Goal: Transaction & Acquisition: Subscribe to service/newsletter

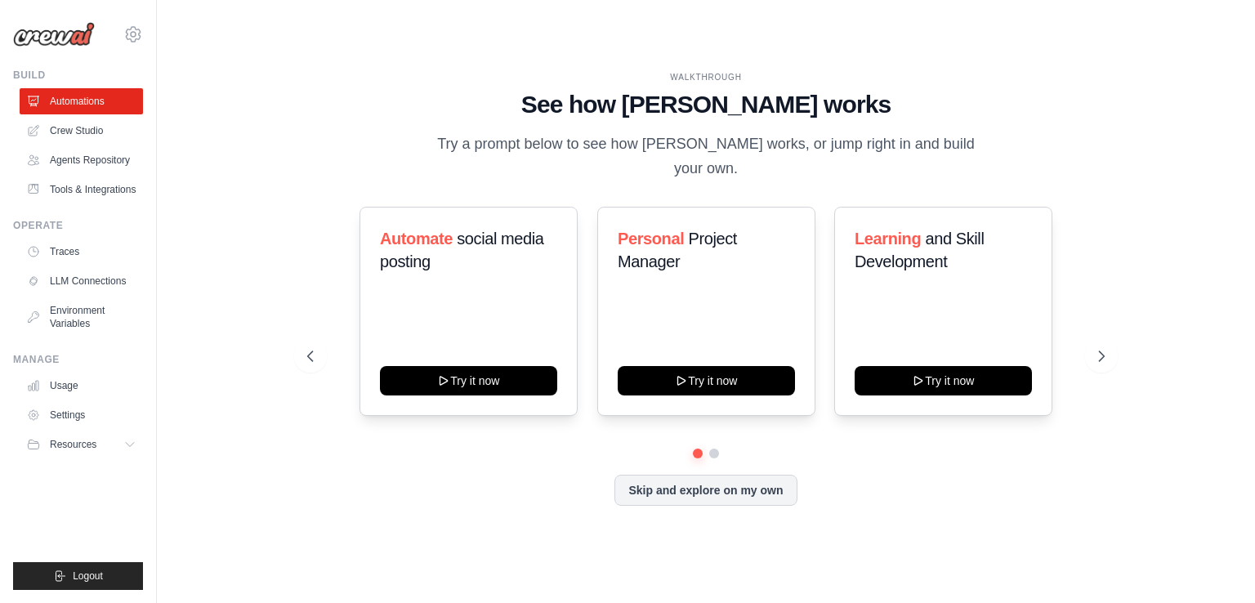
click at [136, 35] on icon at bounding box center [133, 34] width 5 height 5
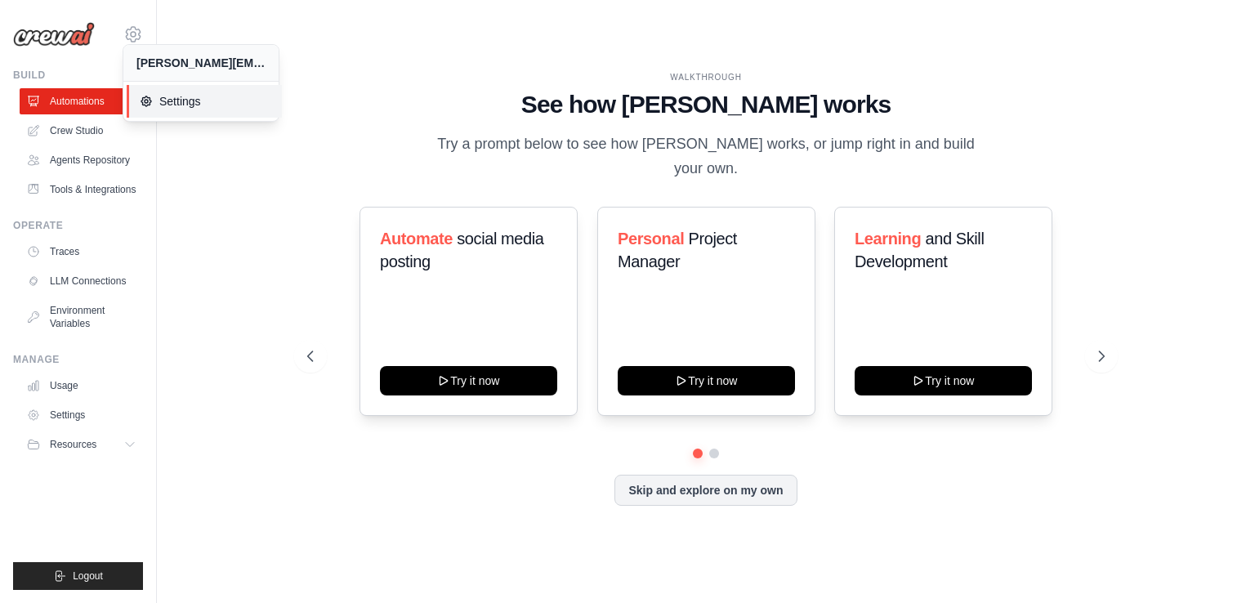
click at [183, 105] on span "Settings" at bounding box center [204, 101] width 129 height 16
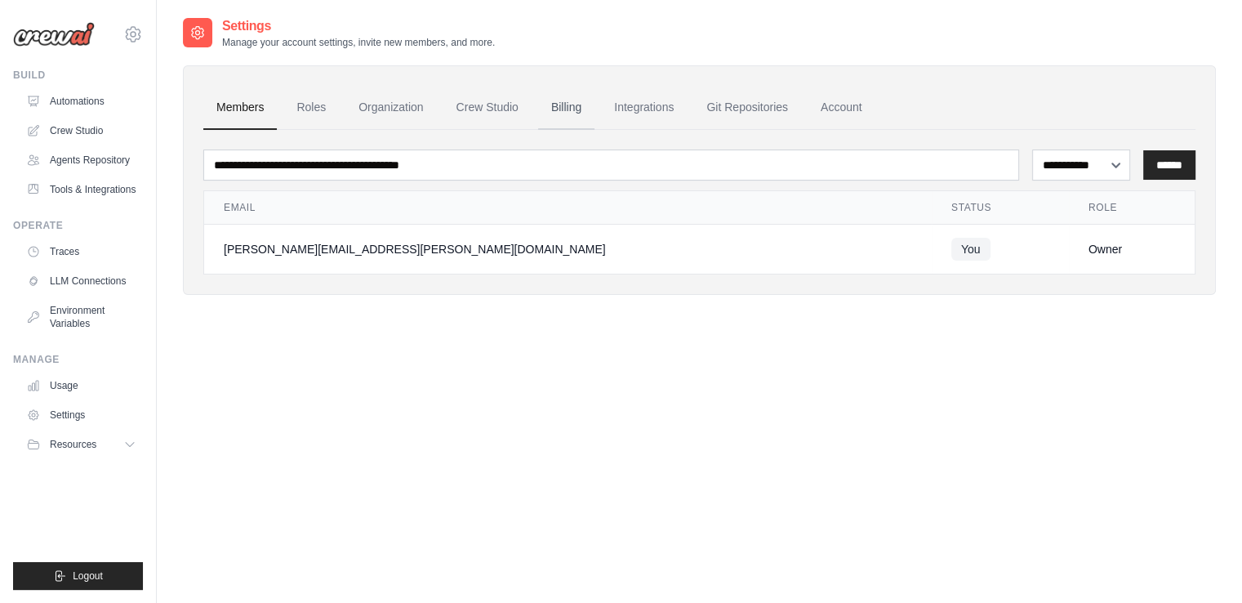
click at [563, 102] on link "Billing" at bounding box center [566, 108] width 56 height 44
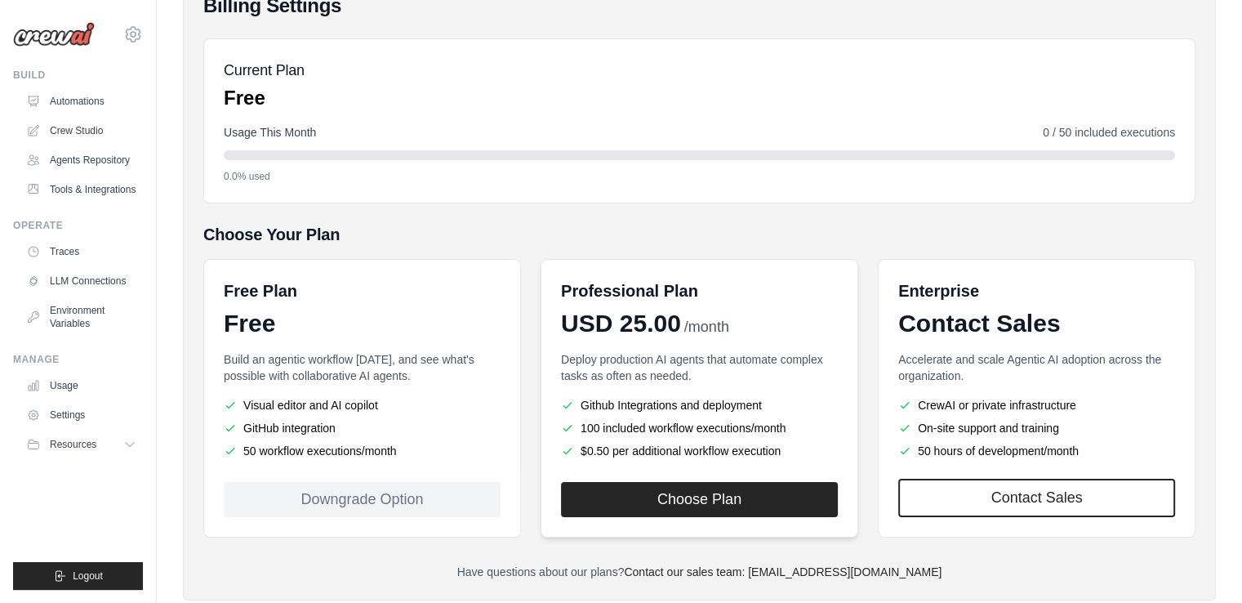
scroll to position [189, 0]
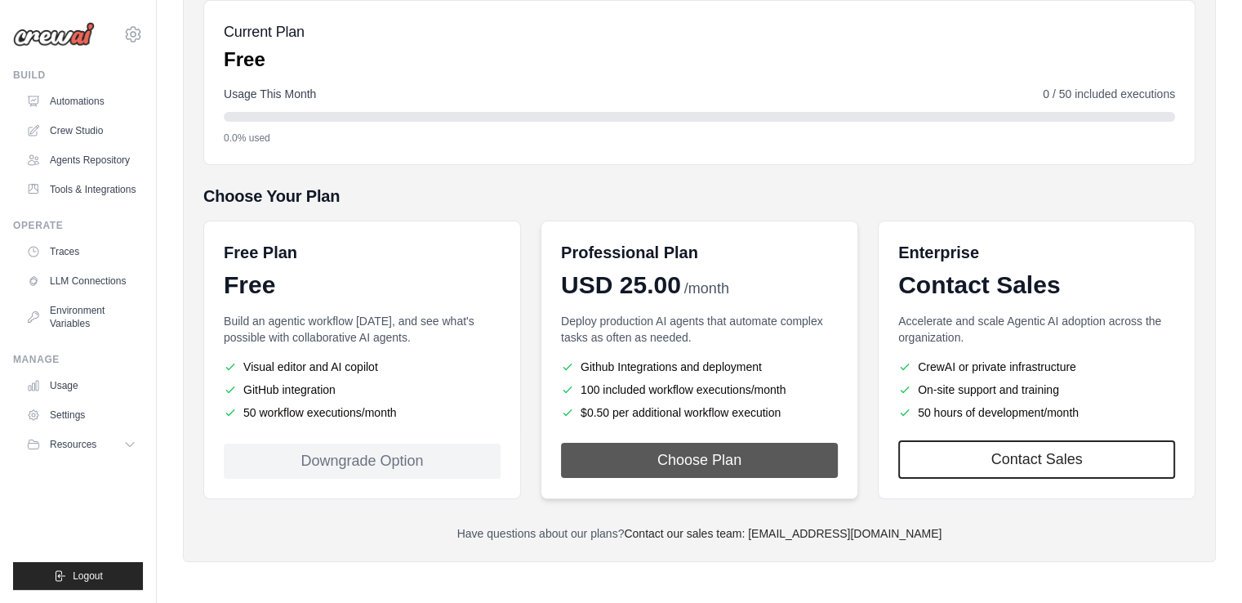
click at [664, 469] on button "Choose Plan" at bounding box center [699, 460] width 277 height 35
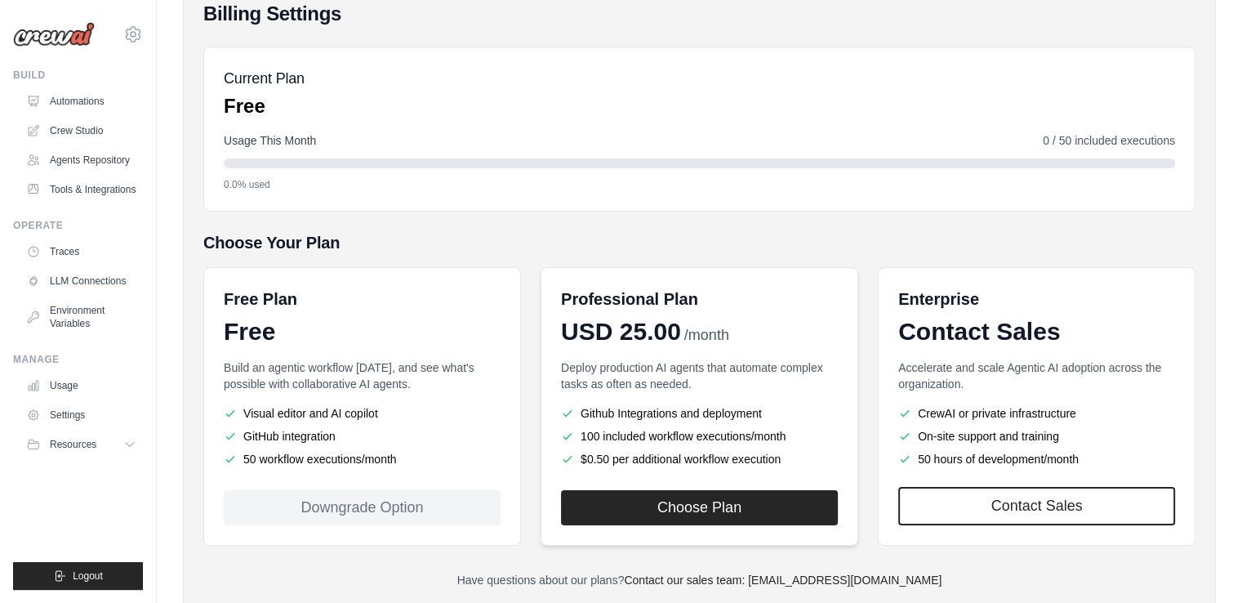
scroll to position [189, 0]
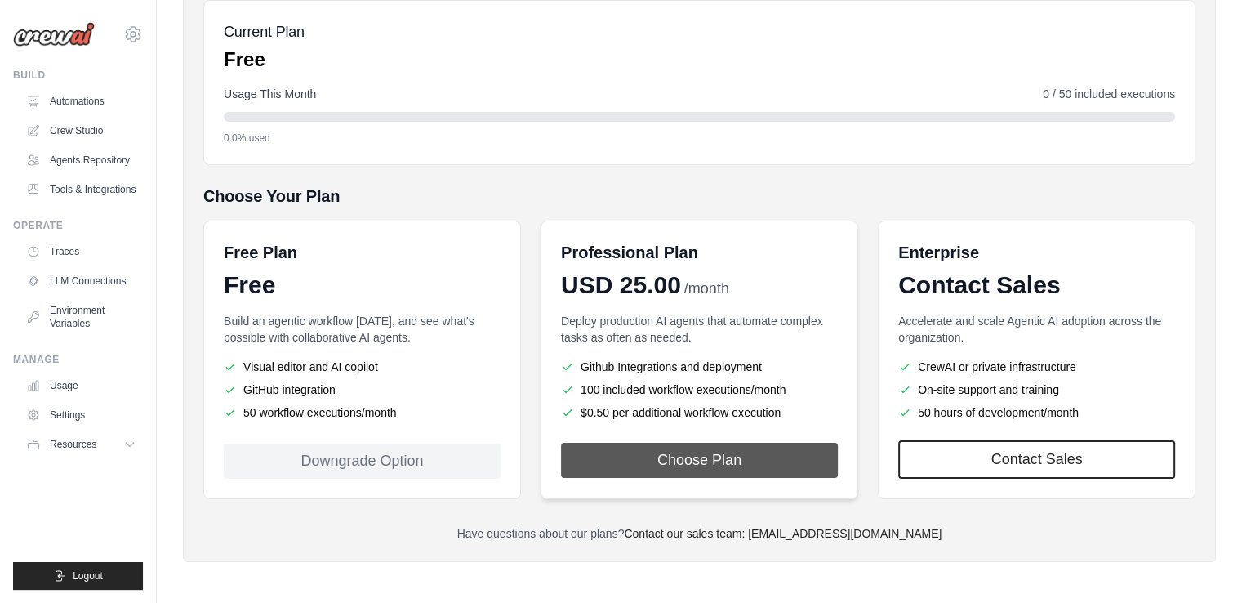
click at [729, 468] on button "Choose Plan" at bounding box center [699, 460] width 277 height 35
